Goal: Task Accomplishment & Management: Manage account settings

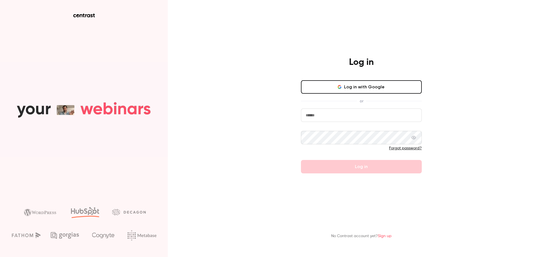
type input "**********"
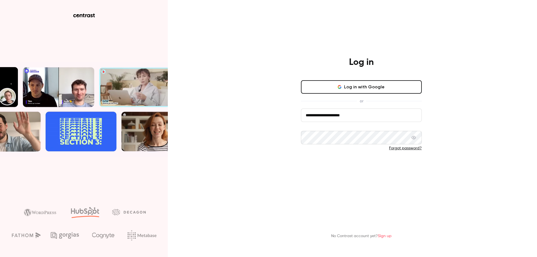
click at [372, 172] on button "Log in" at bounding box center [361, 166] width 121 height 13
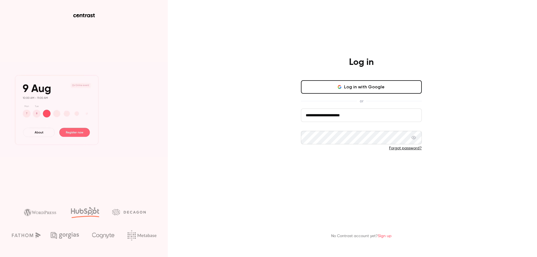
click at [376, 160] on button "Log in" at bounding box center [361, 166] width 121 height 13
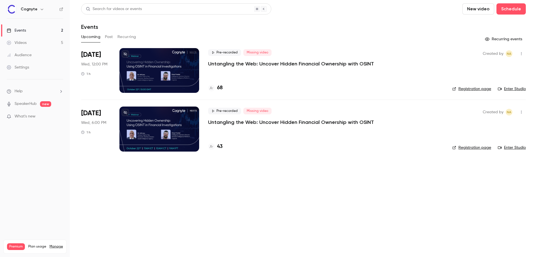
click at [162, 71] on div at bounding box center [159, 70] width 80 height 45
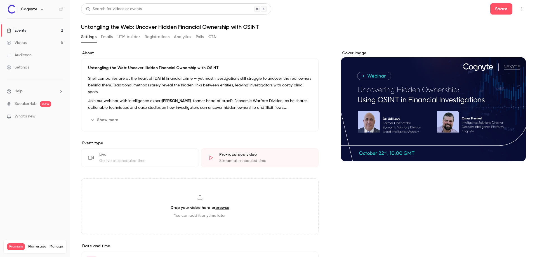
click at [161, 38] on button "Registrations" at bounding box center [157, 36] width 25 height 9
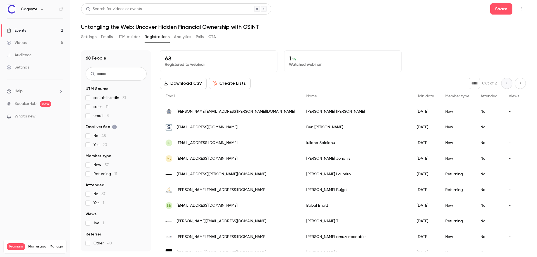
drag, startPoint x: 466, startPoint y: 125, endPoint x: 437, endPoint y: 128, distance: 28.7
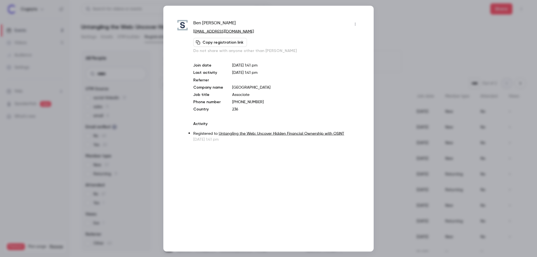
click at [236, 86] on p "[GEOGRAPHIC_DATA]" at bounding box center [296, 88] width 128 height 6
click at [396, 21] on div at bounding box center [268, 128] width 537 height 257
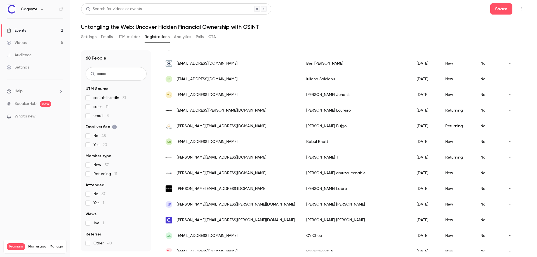
scroll to position [96, 0]
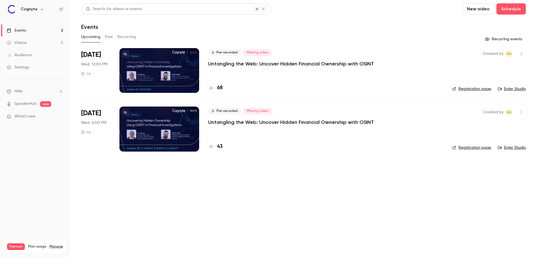
click at [156, 143] on div at bounding box center [159, 129] width 80 height 45
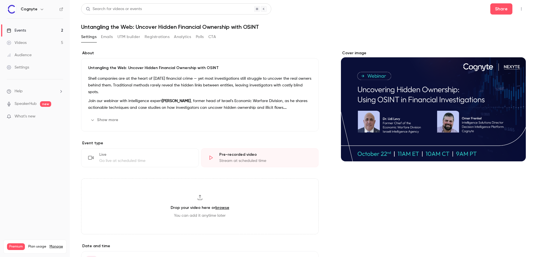
click at [163, 38] on button "Registrations" at bounding box center [157, 36] width 25 height 9
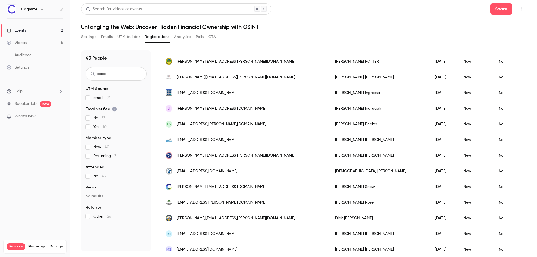
scroll to position [479, 0]
